Goal: Task Accomplishment & Management: Use online tool/utility

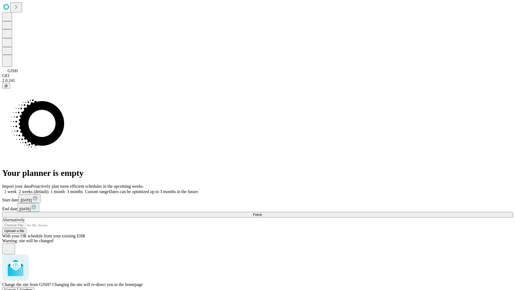
click at [32, 287] on span "Confirm" at bounding box center [26, 289] width 13 height 4
click at [49, 189] on label "2 weeks (default)" at bounding box center [33, 191] width 32 height 5
click at [262, 212] on span "Fetch" at bounding box center [257, 214] width 9 height 4
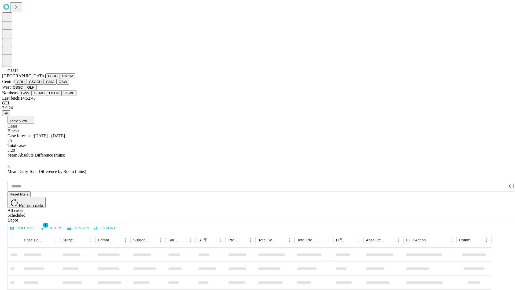
click at [60, 79] on button "GMCM" at bounding box center [68, 76] width 16 height 6
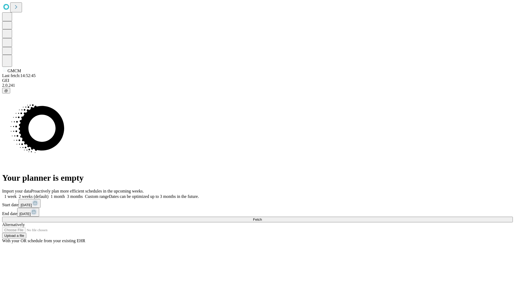
click at [49, 194] on label "2 weeks (default)" at bounding box center [33, 196] width 32 height 5
click at [262, 217] on span "Fetch" at bounding box center [257, 219] width 9 height 4
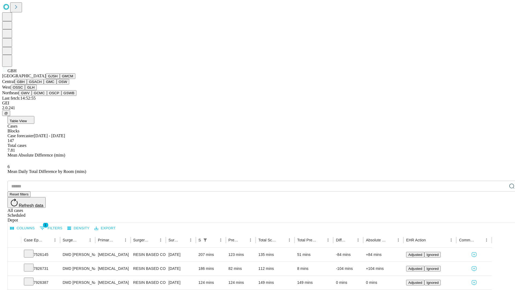
click at [42, 84] on button "GSACH" at bounding box center [35, 82] width 17 height 6
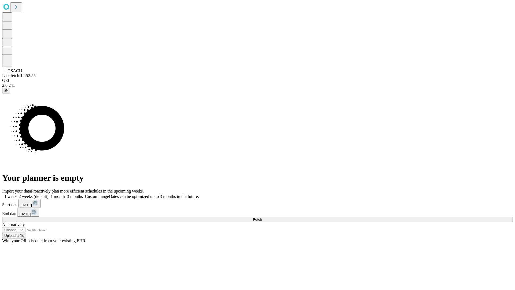
click at [49, 194] on label "2 weeks (default)" at bounding box center [33, 196] width 32 height 5
click at [262, 217] on span "Fetch" at bounding box center [257, 219] width 9 height 4
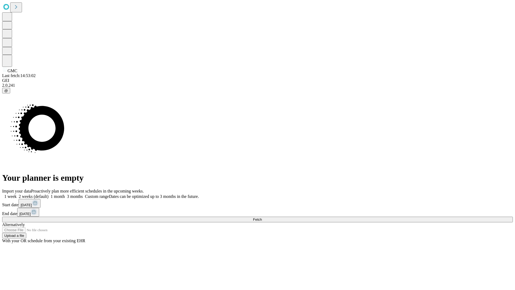
click at [49, 194] on label "2 weeks (default)" at bounding box center [33, 196] width 32 height 5
click at [262, 217] on span "Fetch" at bounding box center [257, 219] width 9 height 4
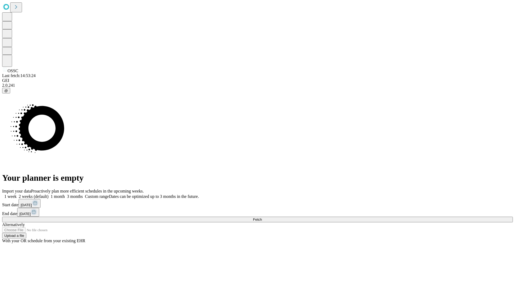
click at [262, 217] on span "Fetch" at bounding box center [257, 219] width 9 height 4
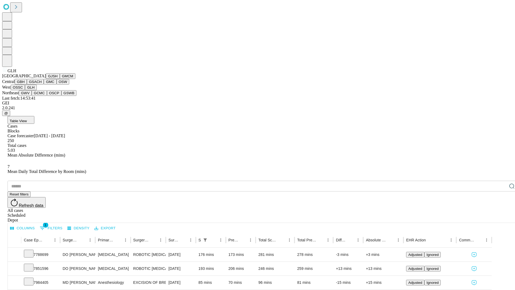
click at [32, 96] on button "GWV" at bounding box center [25, 93] width 13 height 6
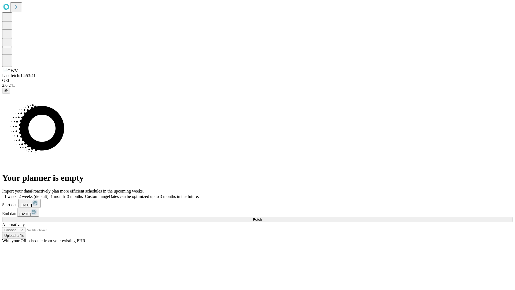
click at [49, 194] on label "2 weeks (default)" at bounding box center [33, 196] width 32 height 5
click at [262, 217] on span "Fetch" at bounding box center [257, 219] width 9 height 4
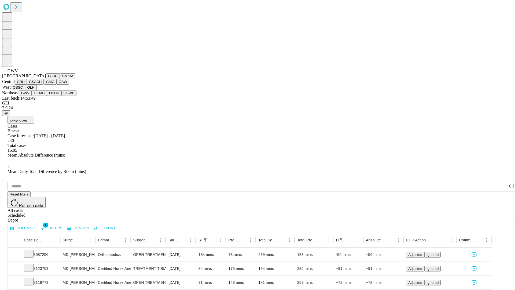
click at [42, 96] on button "GCMC" at bounding box center [39, 93] width 15 height 6
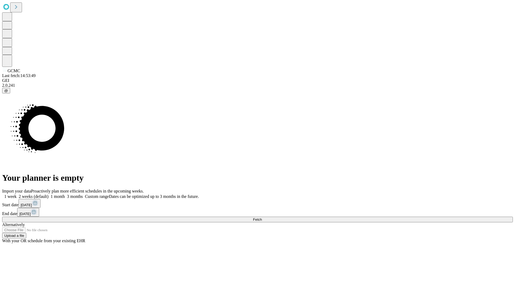
click at [49, 194] on label "2 weeks (default)" at bounding box center [33, 196] width 32 height 5
click at [262, 217] on span "Fetch" at bounding box center [257, 219] width 9 height 4
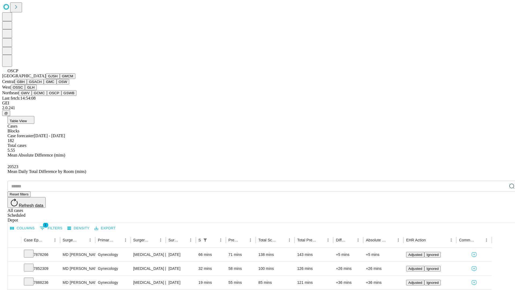
click at [61, 96] on button "GSWB" at bounding box center [68, 93] width 15 height 6
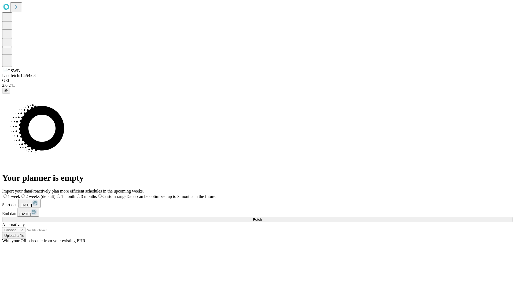
click at [262, 217] on span "Fetch" at bounding box center [257, 219] width 9 height 4
